Goal: Use online tool/utility: Utilize a website feature to perform a specific function

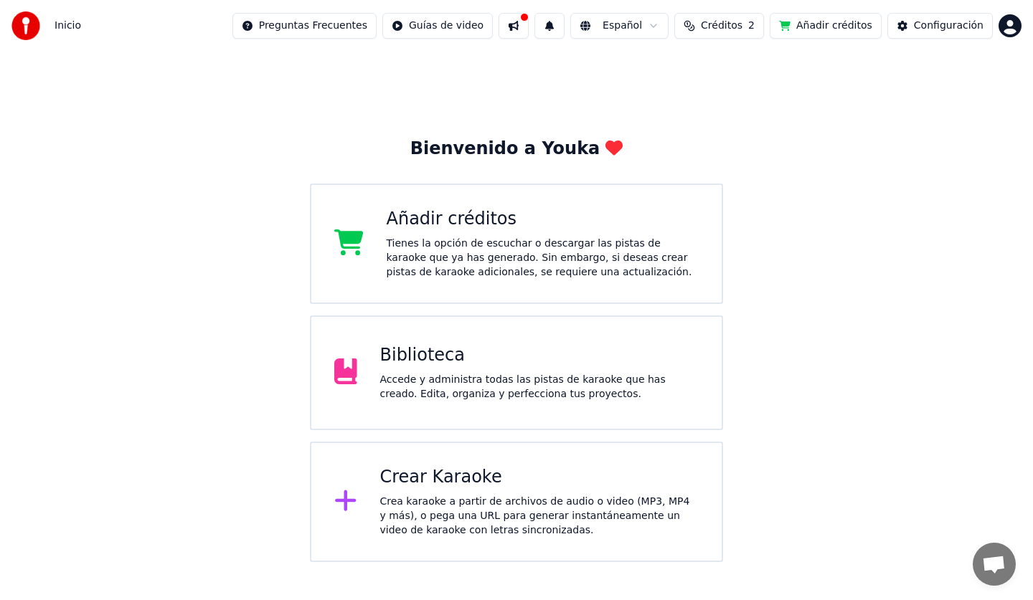
click at [453, 506] on div "Crea karaoke a partir de archivos de audio o video (MP3, MP4 y más), o pega una…" at bounding box center [539, 516] width 319 height 43
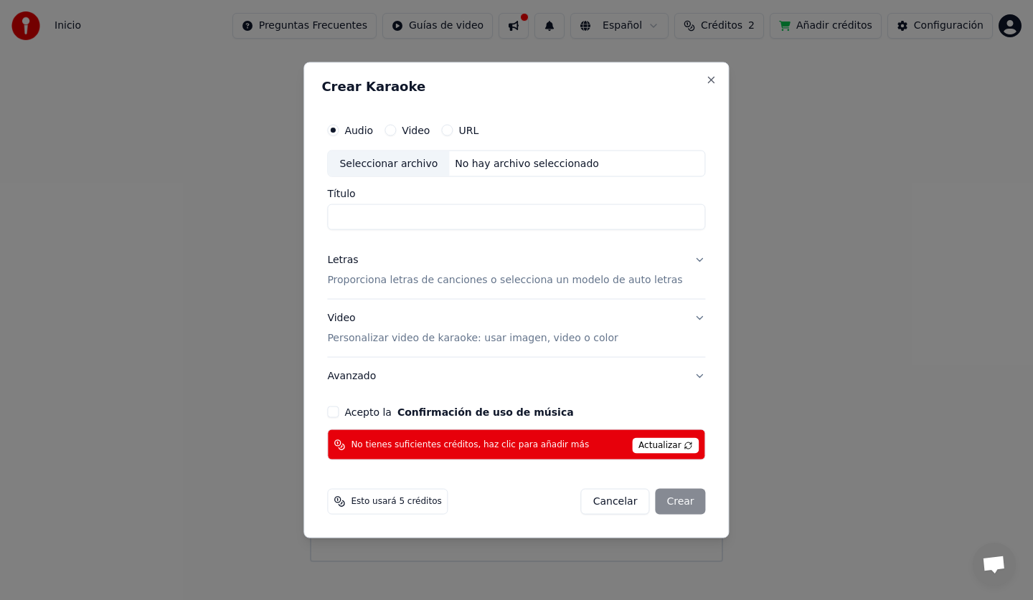
click at [404, 164] on div "Seleccionar archivo" at bounding box center [388, 164] width 121 height 26
type input "**********"
click at [653, 447] on span "Actualizar" at bounding box center [665, 446] width 67 height 16
click at [653, 446] on span "Actualizar" at bounding box center [665, 446] width 67 height 16
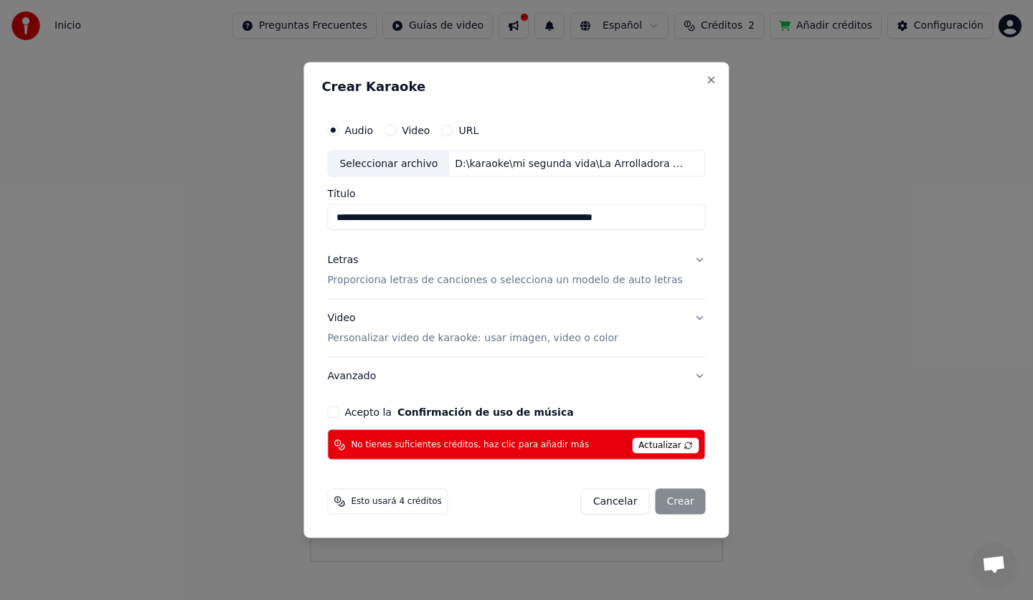
click at [432, 503] on span "Esto usará 4 créditos" at bounding box center [396, 501] width 90 height 11
click at [345, 501] on icon at bounding box center [338, 501] width 11 height 11
click at [671, 506] on div "Cancelar Crear" at bounding box center [643, 502] width 125 height 26
click at [671, 503] on div "Cancelar Crear" at bounding box center [643, 502] width 125 height 26
click at [613, 499] on button "Cancelar" at bounding box center [615, 502] width 69 height 26
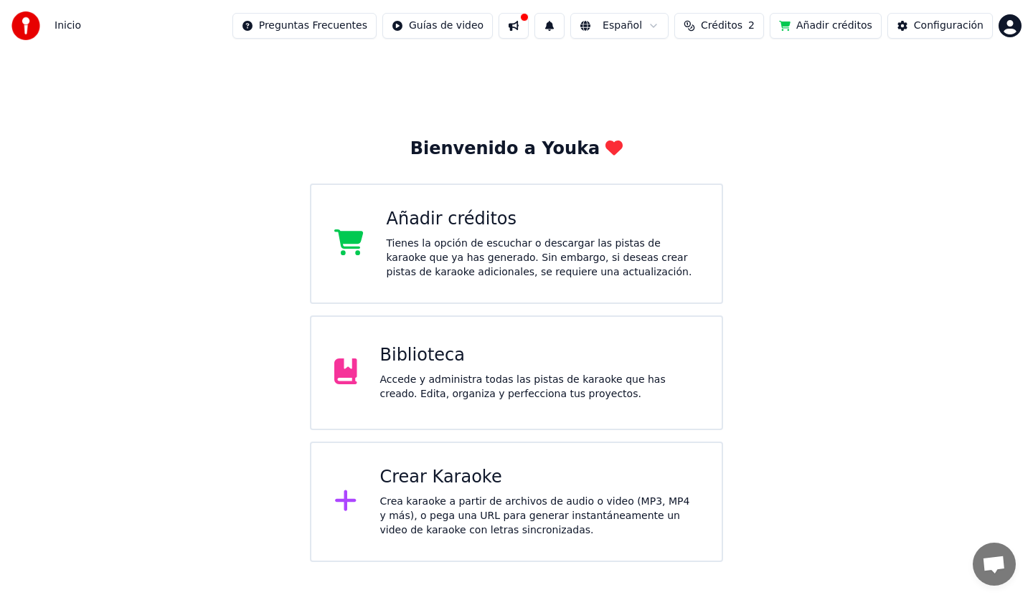
click at [353, 236] on icon at bounding box center [348, 243] width 29 height 26
